Goal: Task Accomplishment & Management: Complete application form

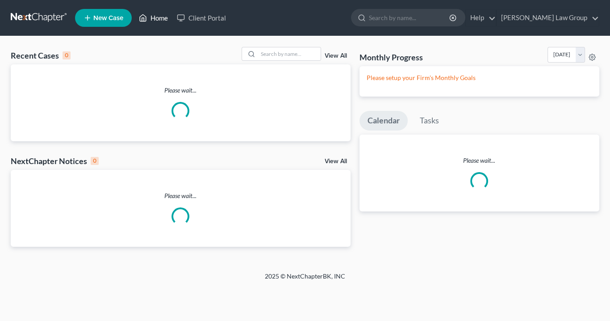
click at [161, 17] on link "Home" at bounding box center [153, 18] width 38 height 16
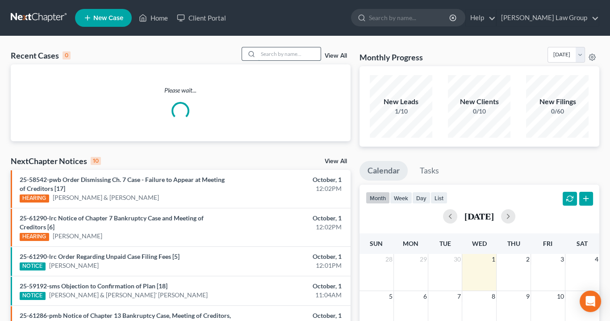
click at [270, 52] on input "search" at bounding box center [289, 53] width 63 height 13
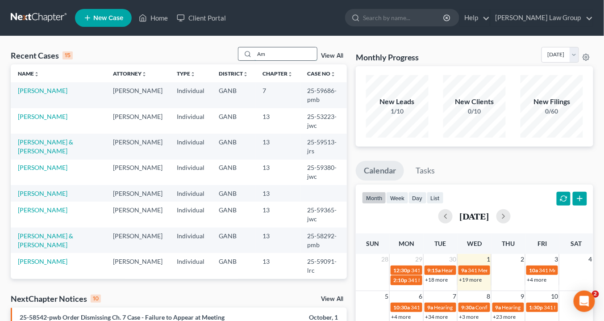
type input "[PERSON_NAME]"
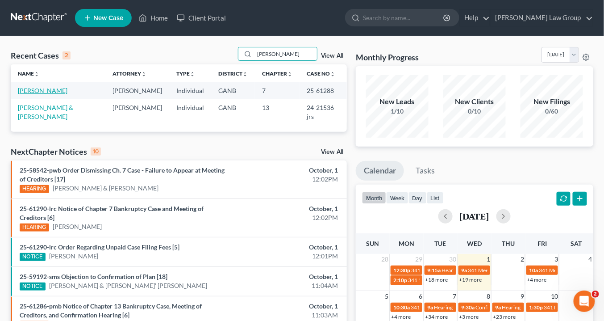
click at [41, 88] on link "[PERSON_NAME]" at bounding box center [43, 91] width 50 height 8
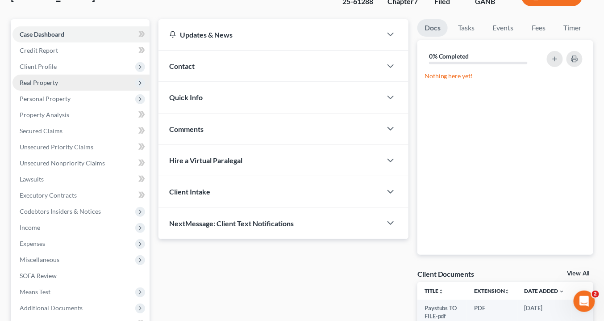
scroll to position [36, 0]
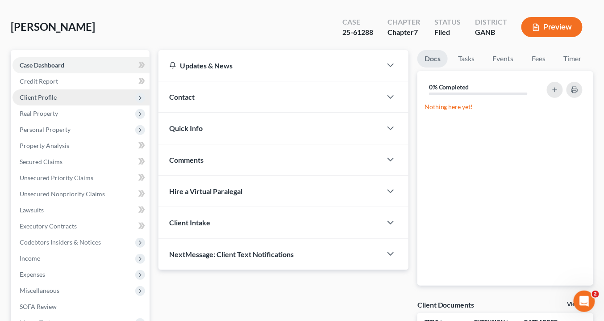
click at [58, 101] on span "Client Profile" at bounding box center [81, 97] width 137 height 16
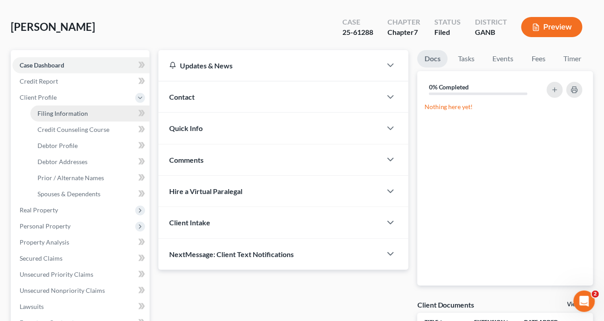
click at [60, 109] on span "Filing Information" at bounding box center [63, 113] width 50 height 8
select select "1"
select select "0"
select select "10"
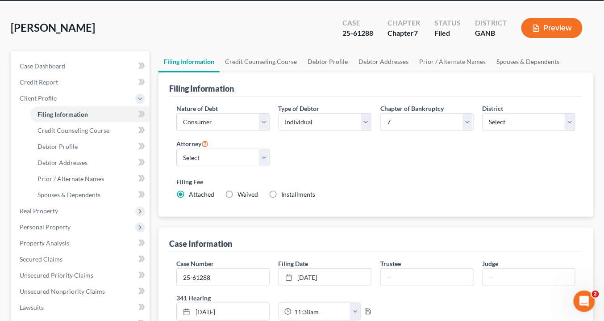
scroll to position [71, 0]
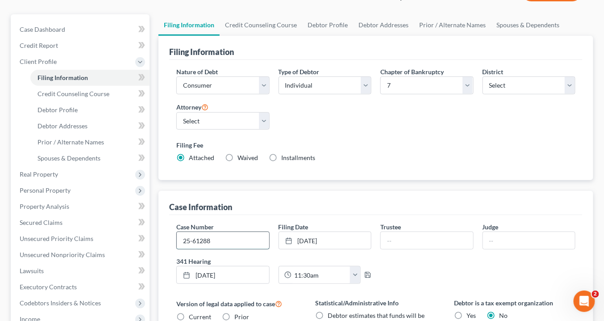
click at [220, 242] on input "25-61288" at bounding box center [223, 240] width 92 height 17
type input "25-61288-bem"
type input "S. [PERSON_NAME]"
click at [505, 237] on input "text" at bounding box center [529, 240] width 92 height 17
drag, startPoint x: 494, startPoint y: 236, endPoint x: 494, endPoint y: 241, distance: 4.9
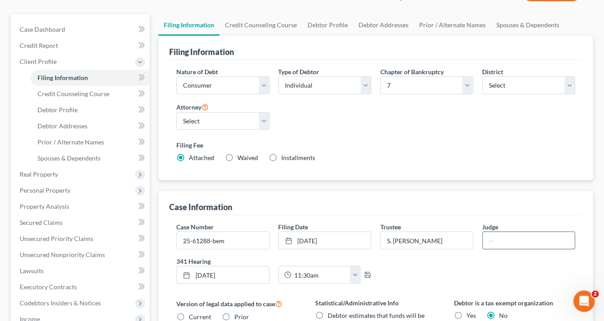
click at [494, 236] on input "text" at bounding box center [529, 240] width 92 height 17
type input "[GEOGRAPHIC_DATA]"
click at [401, 207] on div "Case Information" at bounding box center [376, 203] width 414 height 24
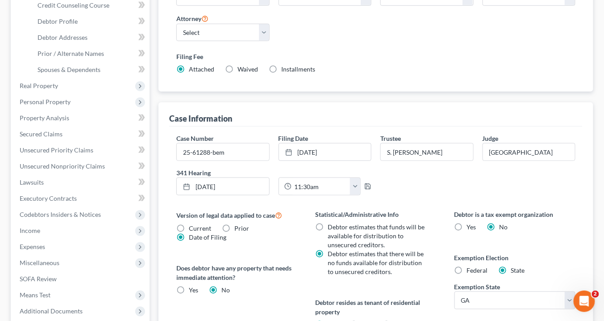
scroll to position [107, 0]
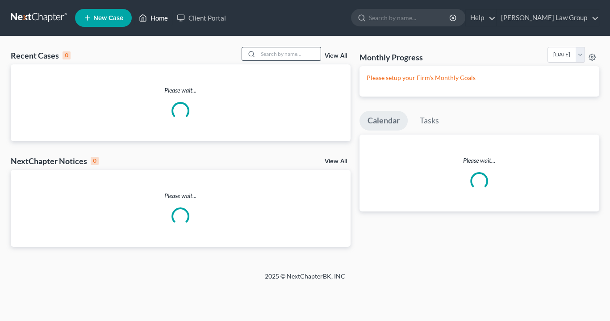
click at [160, 17] on link "Home" at bounding box center [153, 18] width 38 height 16
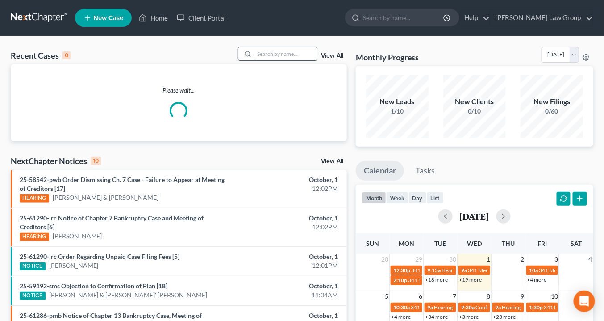
click at [270, 54] on input "search" at bounding box center [286, 53] width 63 height 13
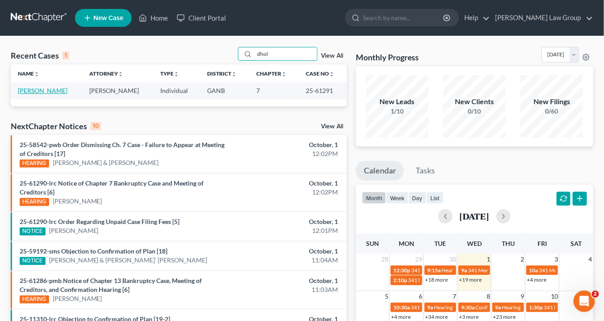
type input "dhol"
click at [50, 88] on link "[PERSON_NAME]" at bounding box center [43, 91] width 50 height 8
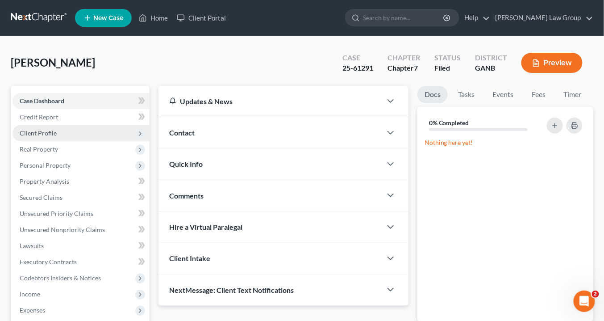
click at [44, 135] on span "Client Profile" at bounding box center [38, 133] width 37 height 8
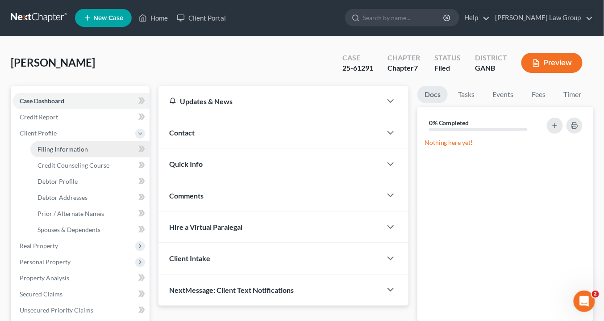
click at [47, 147] on span "Filing Information" at bounding box center [63, 149] width 50 height 8
select select "1"
select select "0"
select select "10"
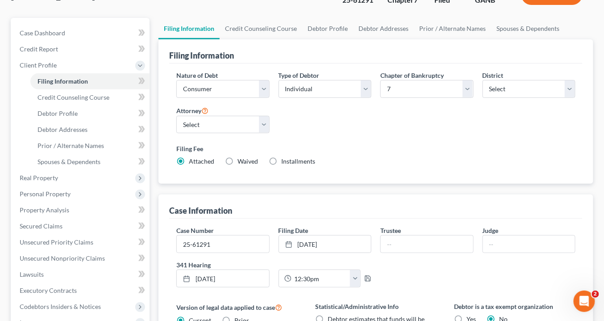
scroll to position [107, 0]
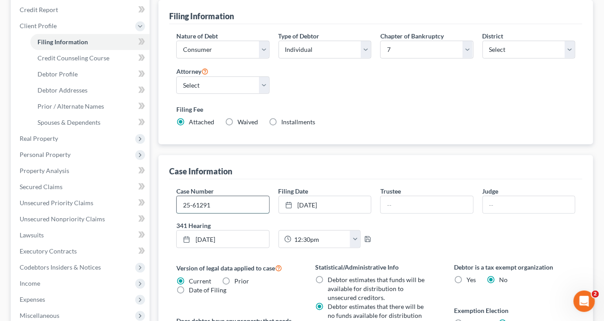
drag, startPoint x: 219, startPoint y: 202, endPoint x: 222, endPoint y: 198, distance: 5.1
click at [219, 201] on input "25-61291" at bounding box center [223, 204] width 92 height 17
type input "25-61291-pmb"
click at [386, 202] on input "text" at bounding box center [427, 204] width 92 height 17
type input "S. [PERSON_NAME]"
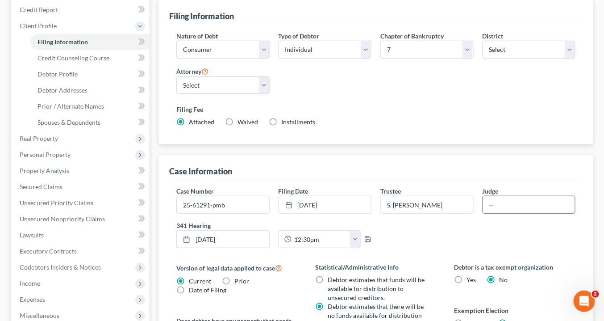
drag, startPoint x: 490, startPoint y: 202, endPoint x: 495, endPoint y: 202, distance: 4.9
click at [491, 202] on input "text" at bounding box center [529, 204] width 92 height 17
type input "[GEOGRAPHIC_DATA]"
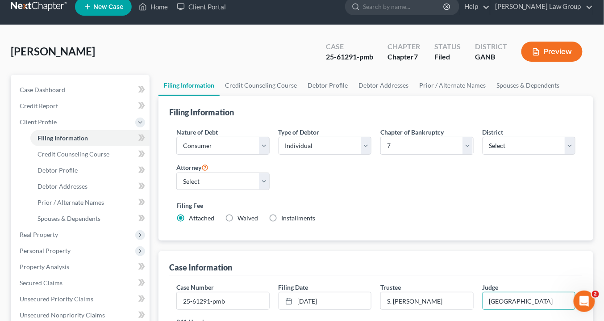
scroll to position [0, 0]
